Goal: Transaction & Acquisition: Purchase product/service

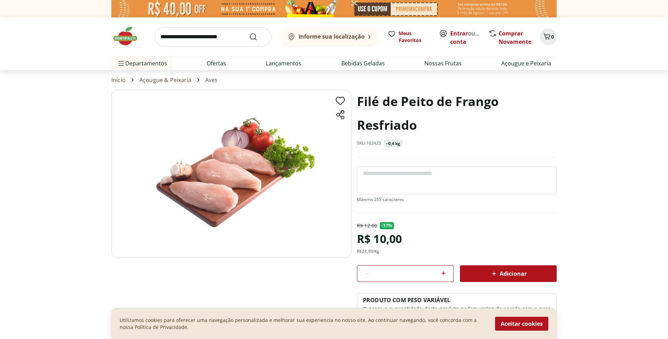
click at [392, 144] on p "~0,4 kg" at bounding box center [393, 144] width 15 height 6
click at [410, 126] on h1 "Filé de Peito de Frango Resfriado" at bounding box center [457, 113] width 200 height 47
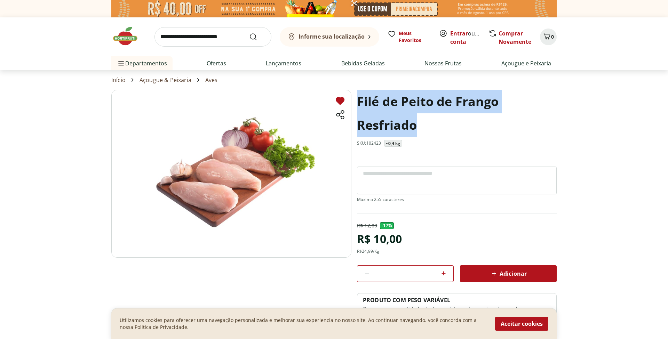
drag, startPoint x: 410, startPoint y: 123, endPoint x: 342, endPoint y: 103, distance: 70.9
click at [342, 103] on section "Filé de Peito de Frango Resfriado SKU: 102423 ~0,4 kg R$ 12,00 - 17 % R$ 10,00 …" at bounding box center [333, 227] width 445 height 275
click at [416, 129] on h1 "Filé de Peito de Frango Resfriado" at bounding box center [457, 113] width 200 height 47
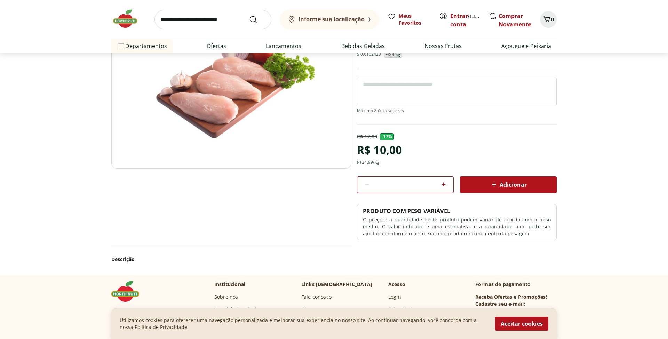
scroll to position [51, 0]
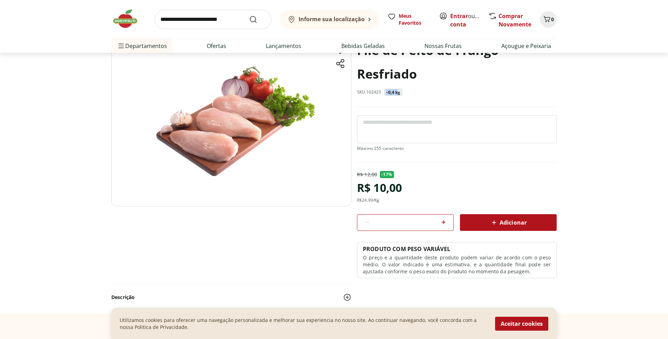
drag, startPoint x: 388, startPoint y: 93, endPoint x: 401, endPoint y: 93, distance: 13.2
click at [399, 93] on p "~0,4 kg" at bounding box center [393, 93] width 15 height 6
click at [440, 260] on p "O preço e a quantidade deste produto podem variar de acordo com o peso médio. O…" at bounding box center [457, 264] width 188 height 21
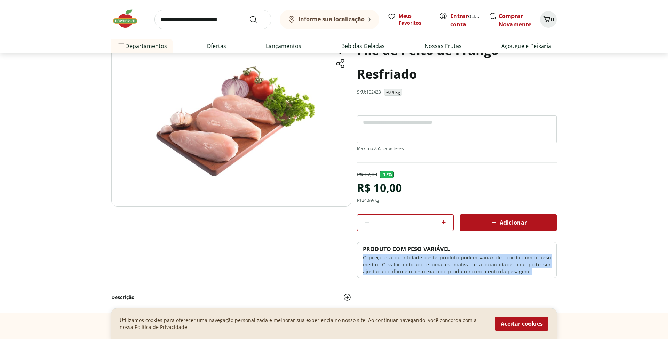
click at [440, 260] on p "O preço e a quantidade deste produto podem variar de acordo com o peso médio. O…" at bounding box center [457, 264] width 188 height 21
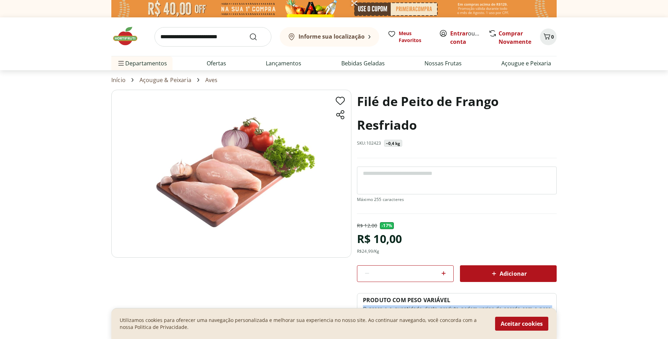
scroll to position [0, 0]
click at [87, 47] on header "Informe sua localização Entrar ou Criar conta 0 Informe sua localização Meus Fa…" at bounding box center [334, 43] width 668 height 53
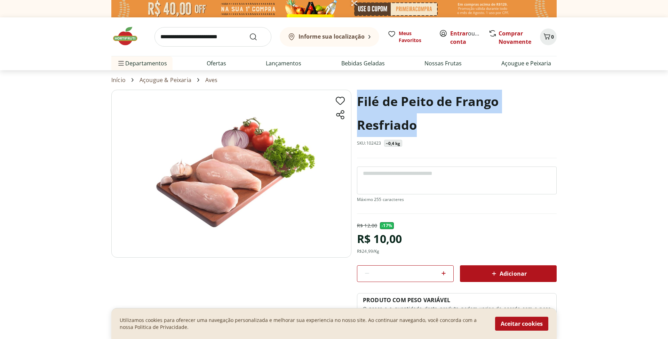
drag, startPoint x: 357, startPoint y: 101, endPoint x: 434, endPoint y: 123, distance: 80.2
click at [416, 118] on h1 "Filé de Peito de Frango Resfriado" at bounding box center [457, 113] width 200 height 47
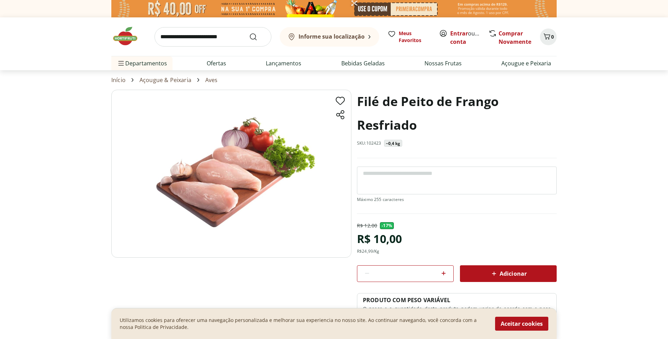
click at [29, 87] on section "Início Açougue & Peixaria Aves" at bounding box center [334, 79] width 668 height 19
click at [23, 124] on section "Filé de Peito de Frango Resfriado SKU: 102423 ~0,4 kg R$ 12,00 - 17 % R$ 10,00 …" at bounding box center [334, 227] width 668 height 275
click at [124, 38] on img at bounding box center [128, 36] width 35 height 21
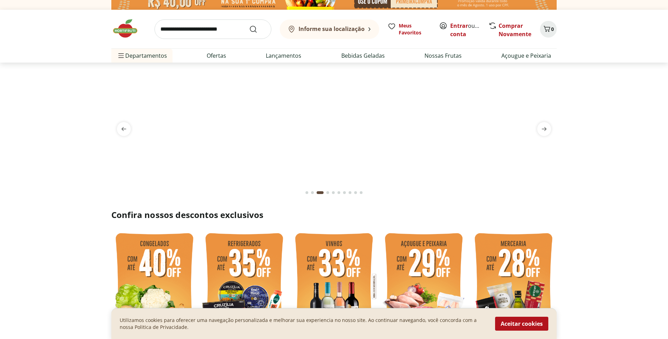
scroll to position [2, 0]
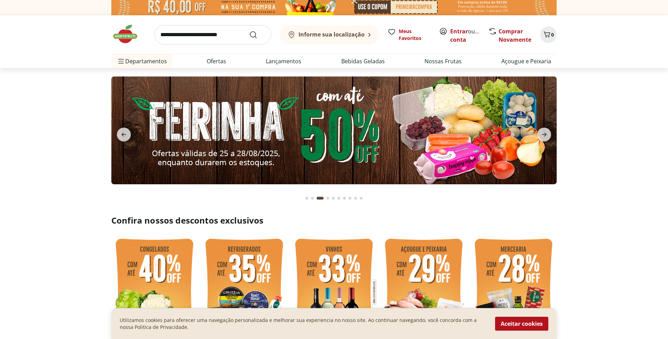
click at [252, 122] on img at bounding box center [333, 131] width 445 height 108
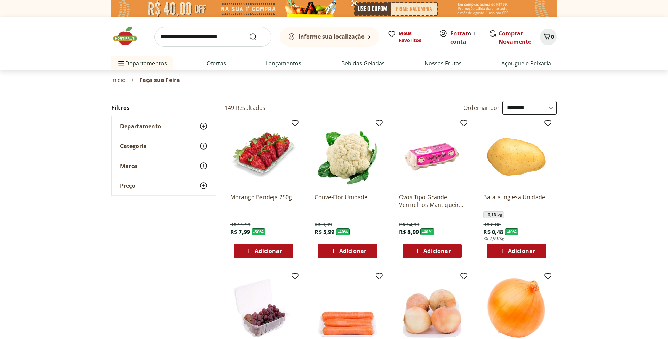
select select "**********"
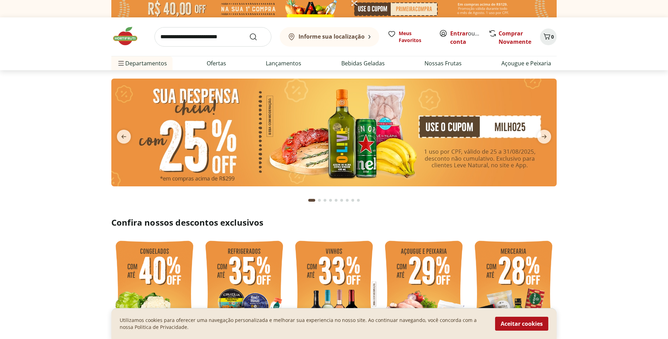
click at [85, 65] on header "Informe sua localização Entrar ou Criar conta 0 Informe sua localização Meus Fa…" at bounding box center [334, 43] width 668 height 53
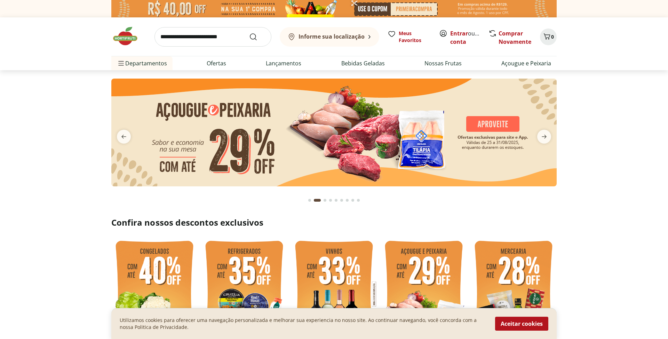
click at [68, 40] on header "Informe sua localização Entrar ou Criar conta 0 Informe sua localização Meus Fa…" at bounding box center [334, 43] width 668 height 53
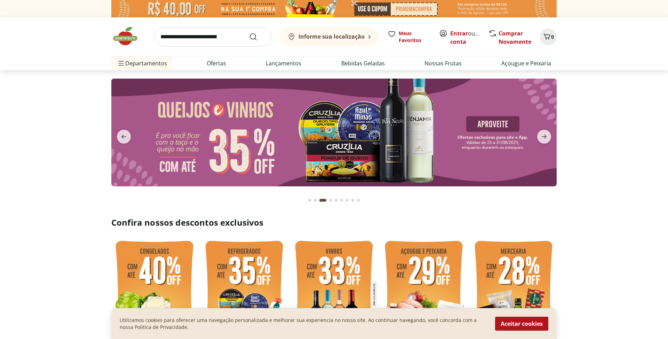
click at [65, 36] on header "Informe sua localização Entrar ou Criar conta 0 Informe sua localização Meus Fa…" at bounding box center [334, 43] width 668 height 53
click at [579, 108] on section at bounding box center [334, 139] width 668 height 139
click at [59, 63] on header "Informe sua localização Entrar ou Criar conta 0 Informe sua localização Meus Fa…" at bounding box center [334, 43] width 668 height 53
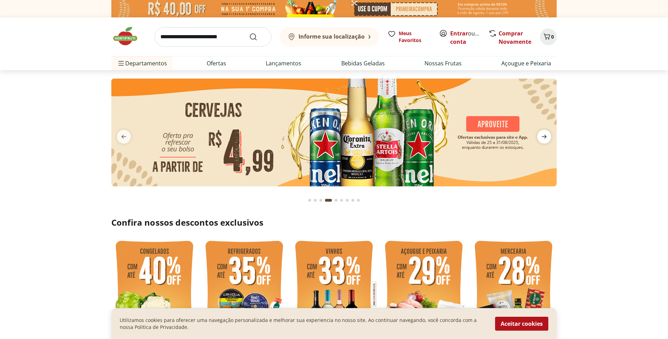
click at [547, 139] on icon "next" at bounding box center [544, 137] width 8 height 8
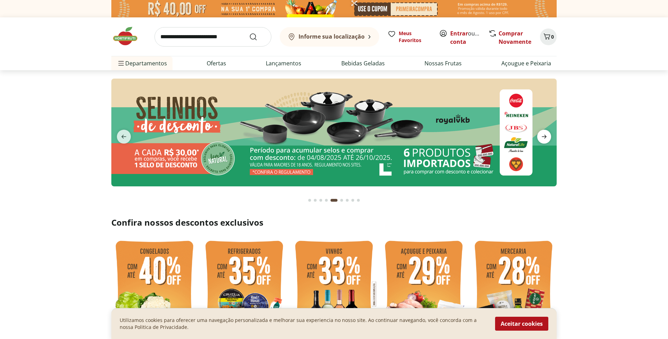
click at [545, 138] on icon "next" at bounding box center [544, 137] width 5 height 4
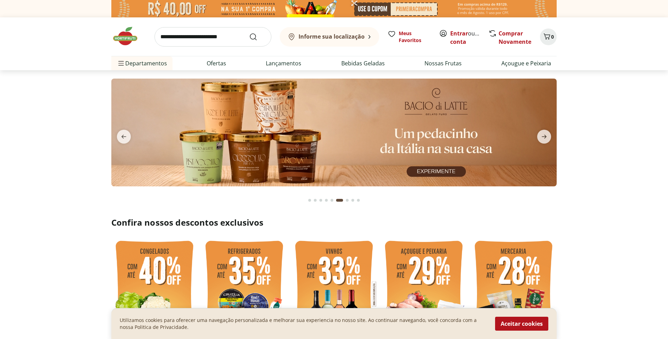
click at [54, 130] on section at bounding box center [334, 139] width 668 height 139
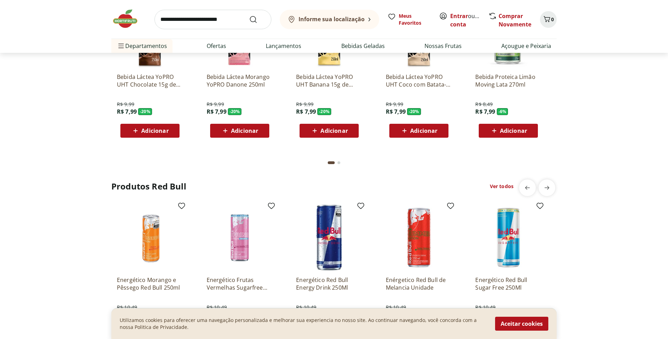
scroll to position [1542, 0]
